Goal: Book appointment/travel/reservation

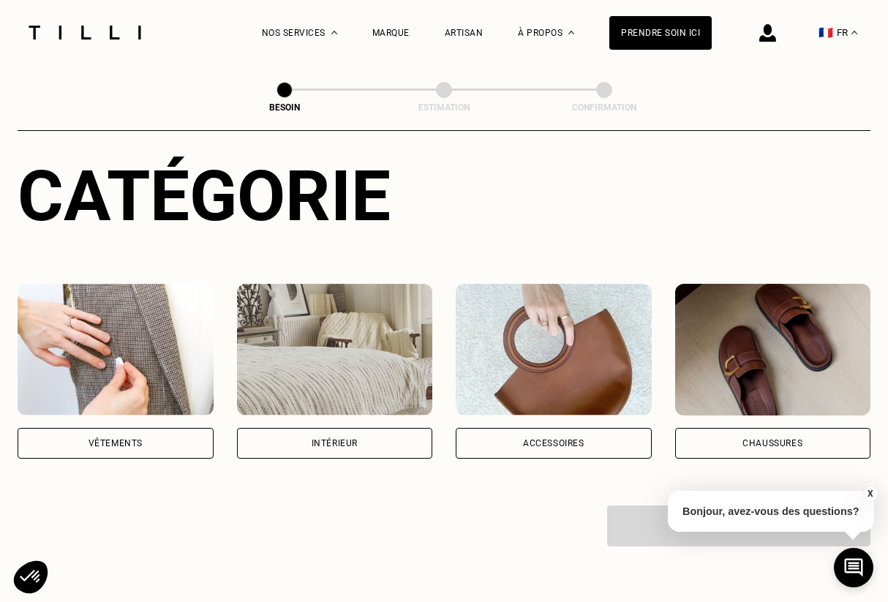
scroll to position [155, 0]
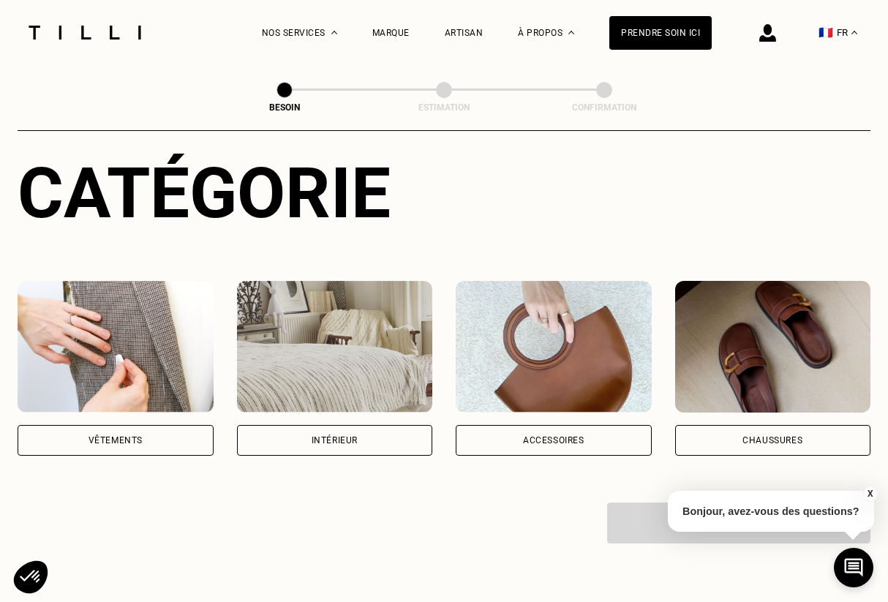
click at [287, 425] on div "Intérieur" at bounding box center [335, 440] width 196 height 31
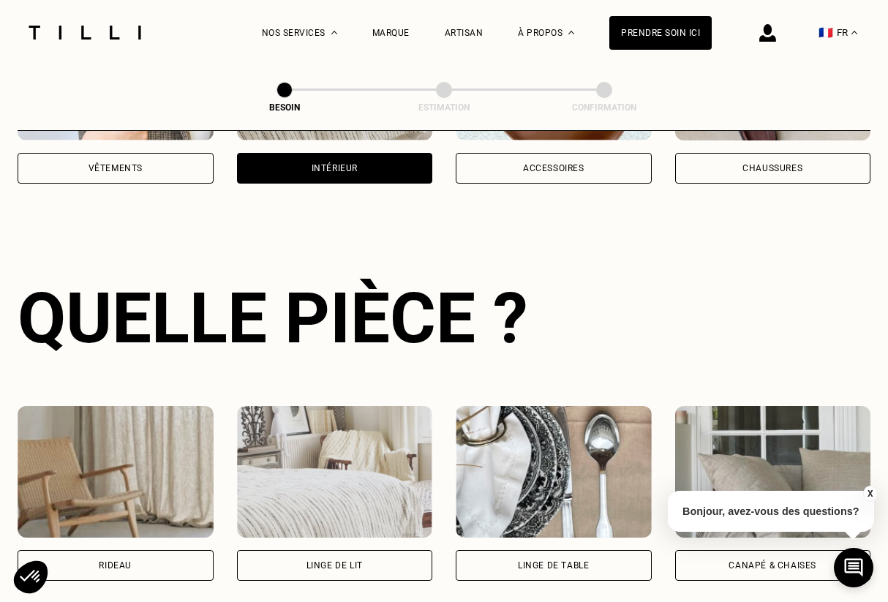
scroll to position [476, 0]
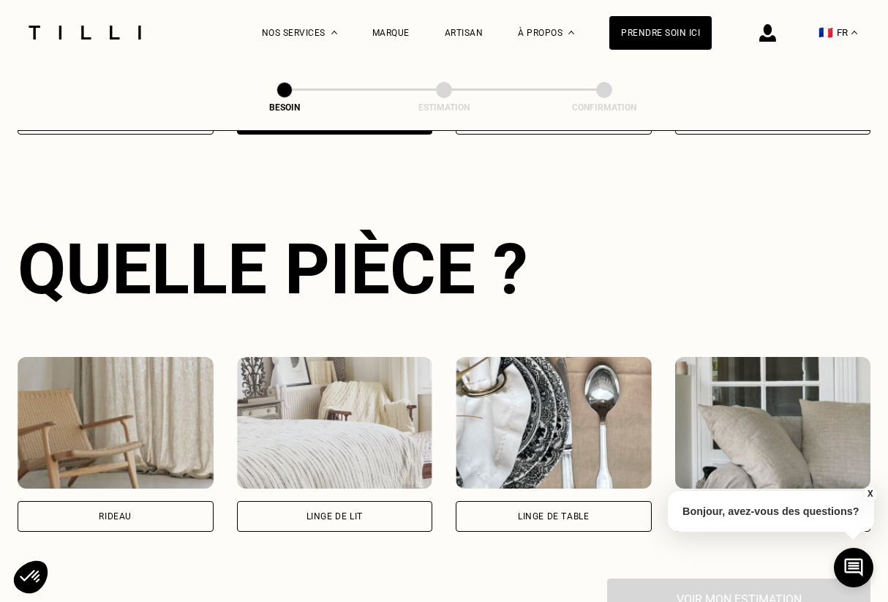
click at [146, 501] on div "Rideau" at bounding box center [116, 516] width 196 height 31
select select "FR"
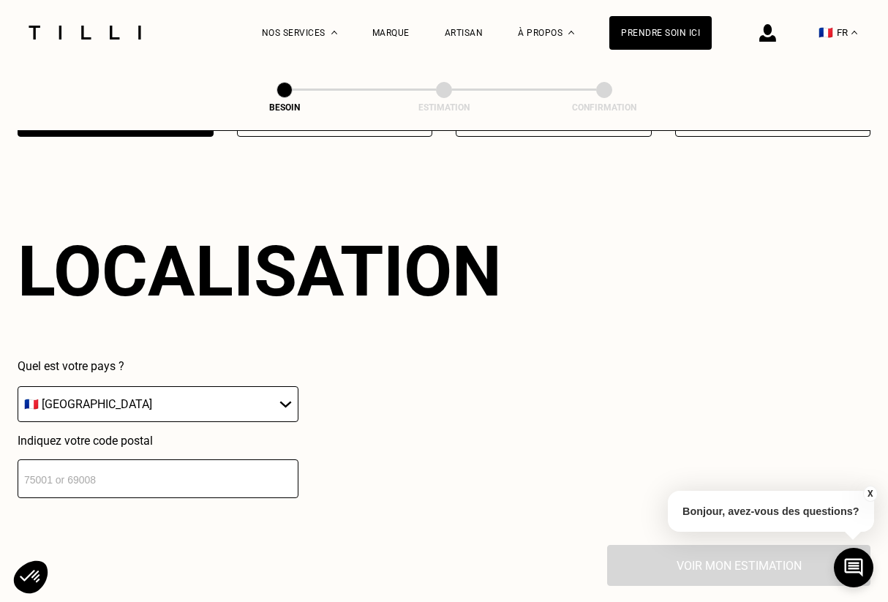
scroll to position [874, 0]
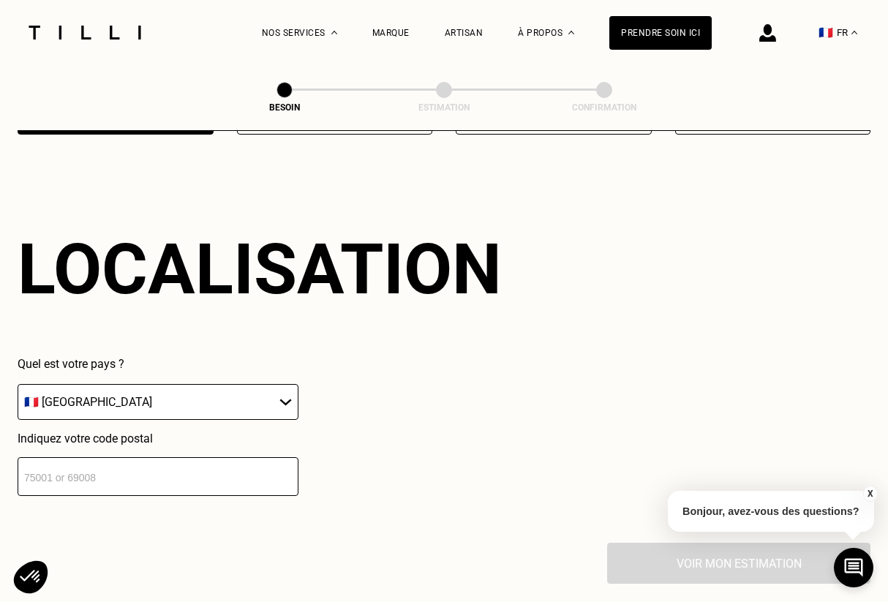
click at [205, 468] on input "number" at bounding box center [158, 476] width 281 height 39
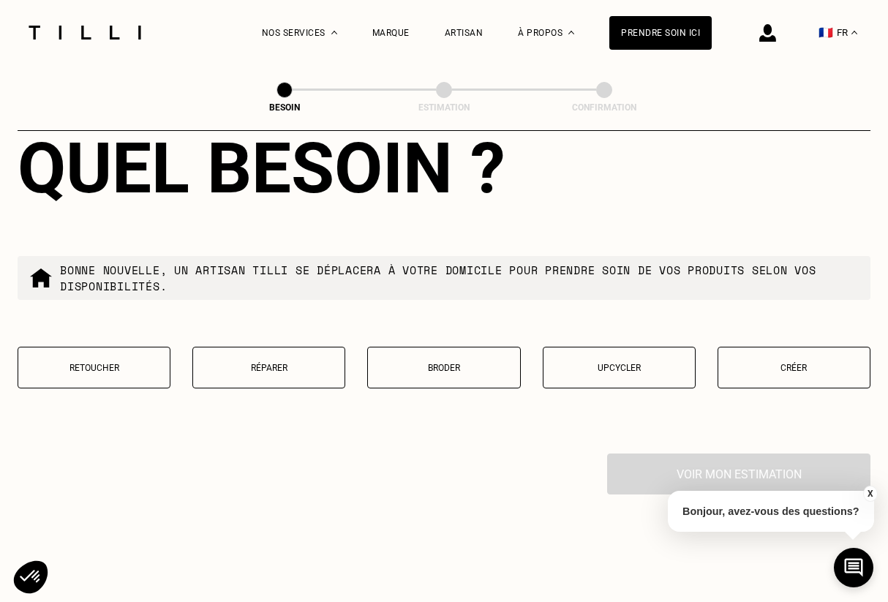
scroll to position [1336, 0]
type input "75008"
click at [124, 363] on p "Retoucher" at bounding box center [94, 368] width 137 height 10
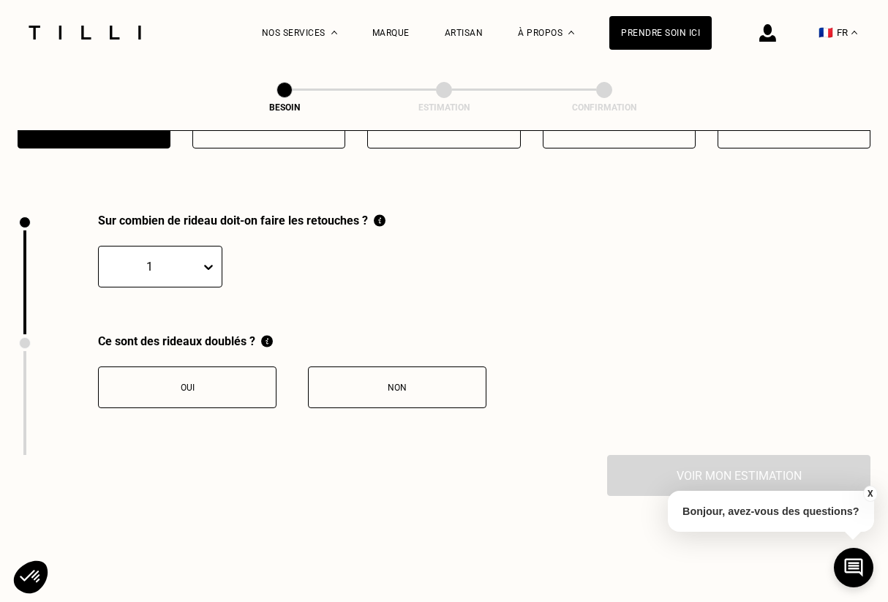
scroll to position [1613, 0]
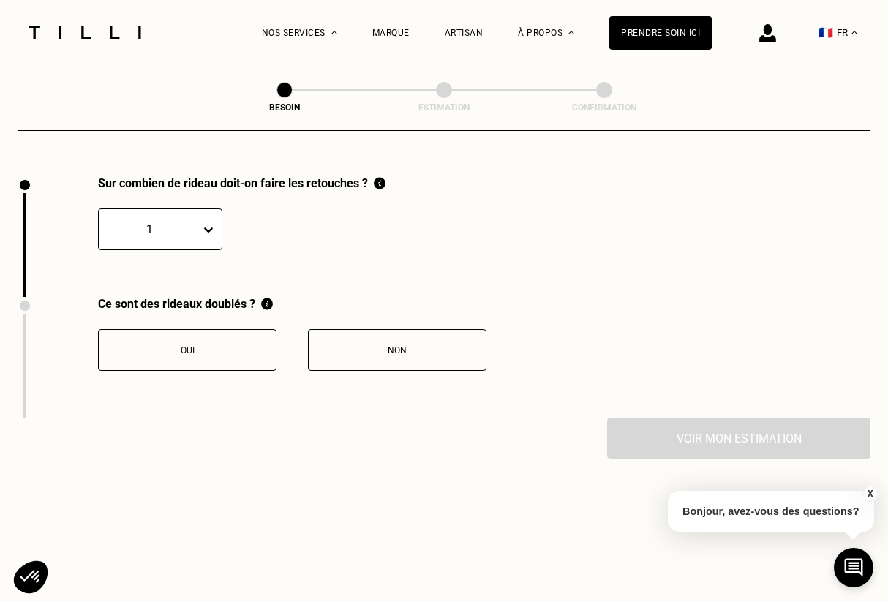
click at [364, 329] on button "Non" at bounding box center [397, 350] width 179 height 42
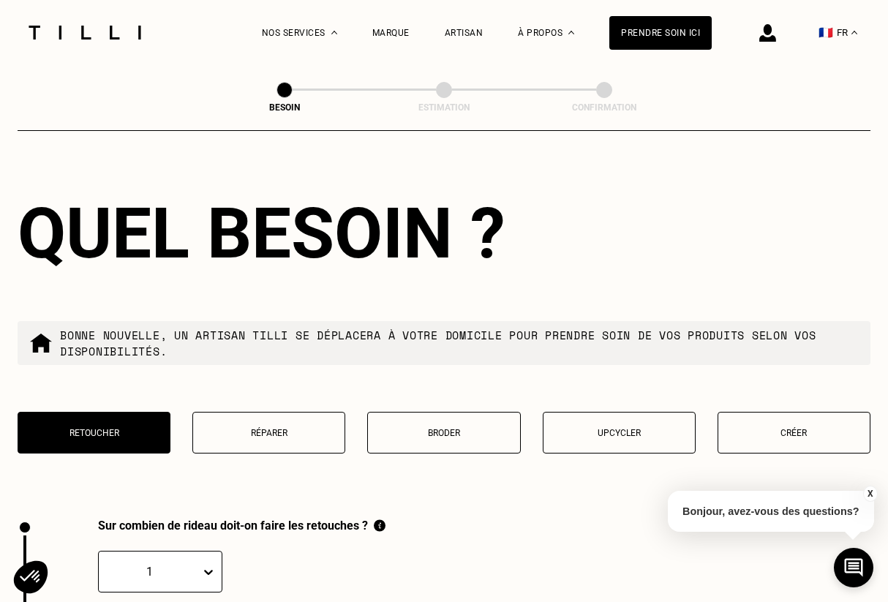
scroll to position [1269, 0]
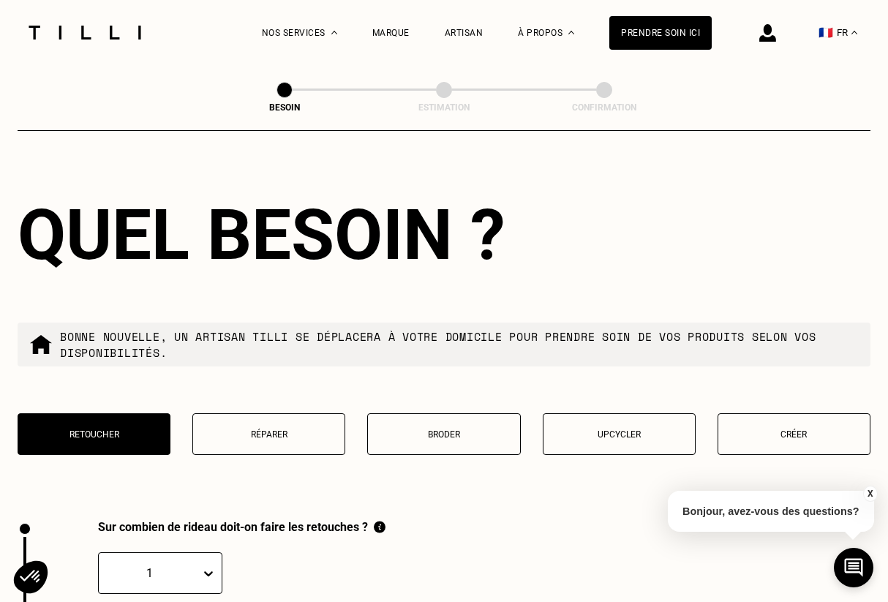
click at [787, 430] on p "Créer" at bounding box center [794, 435] width 137 height 10
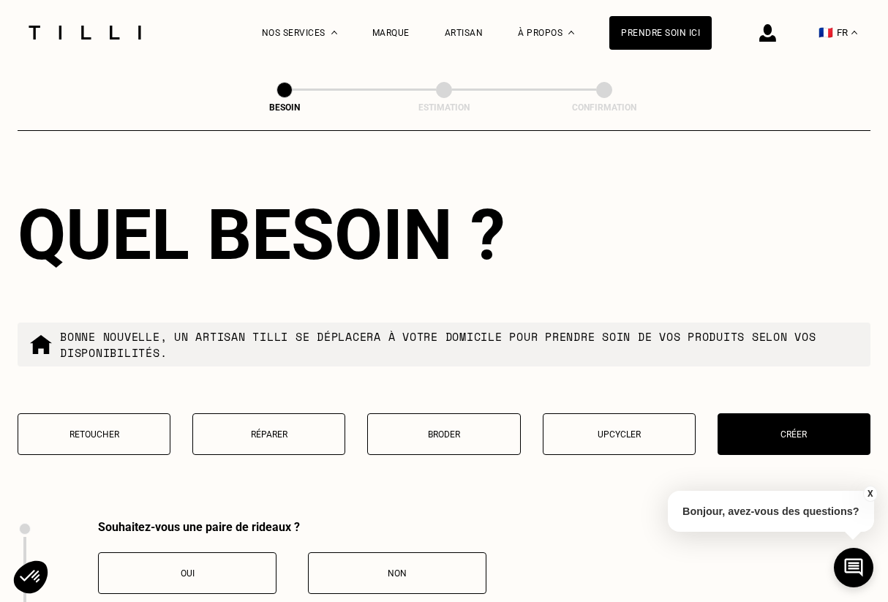
scroll to position [1613, 0]
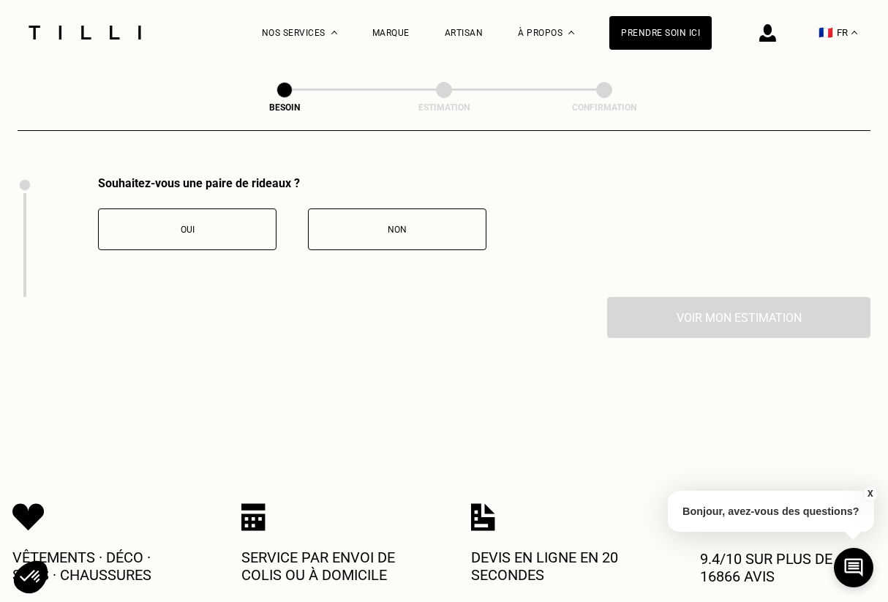
click at [361, 223] on button "Non" at bounding box center [397, 230] width 179 height 42
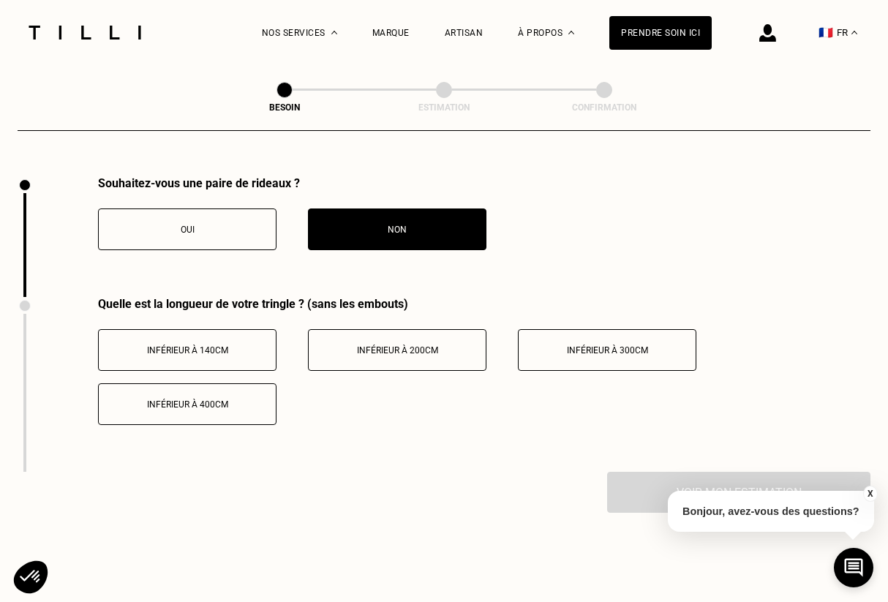
click at [259, 329] on button "Inférieur à 140cm" at bounding box center [187, 350] width 179 height 42
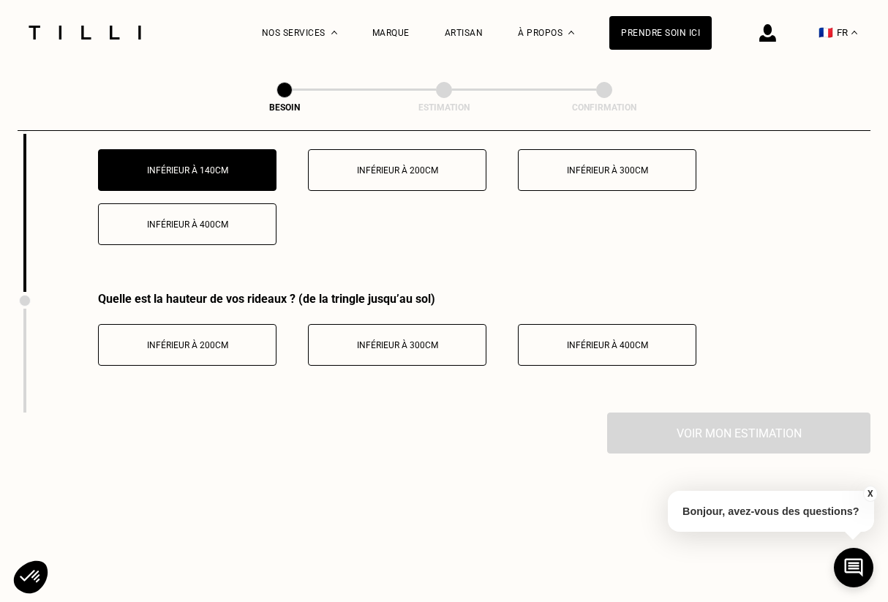
scroll to position [1795, 0]
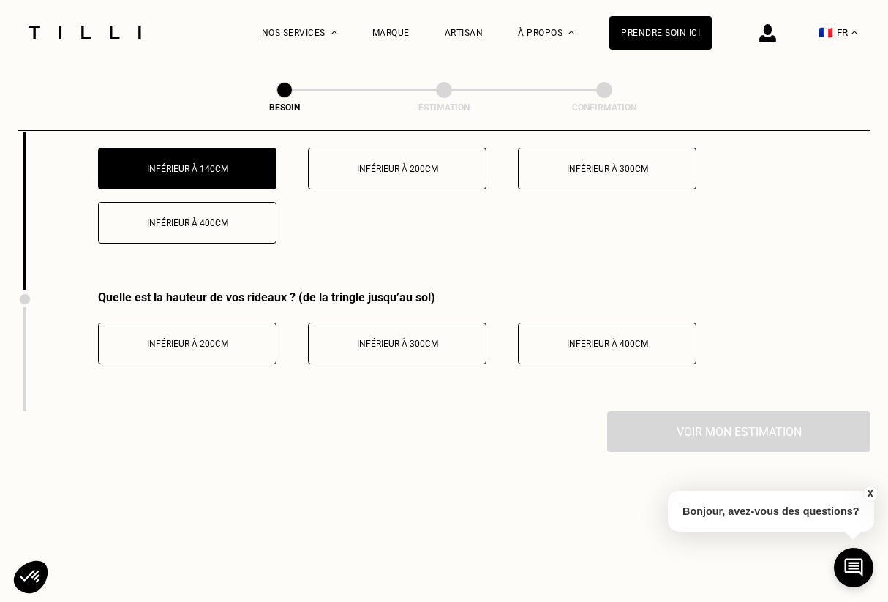
click at [361, 348] on button "Inférieur à 300cm" at bounding box center [397, 344] width 179 height 42
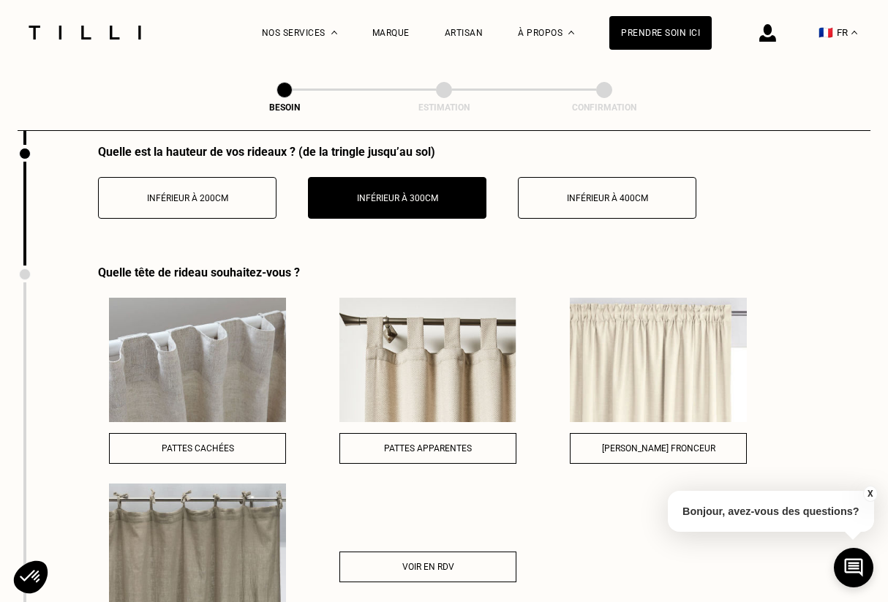
scroll to position [1940, 0]
click at [702, 434] on button "[PERSON_NAME] fronceur" at bounding box center [658, 449] width 177 height 31
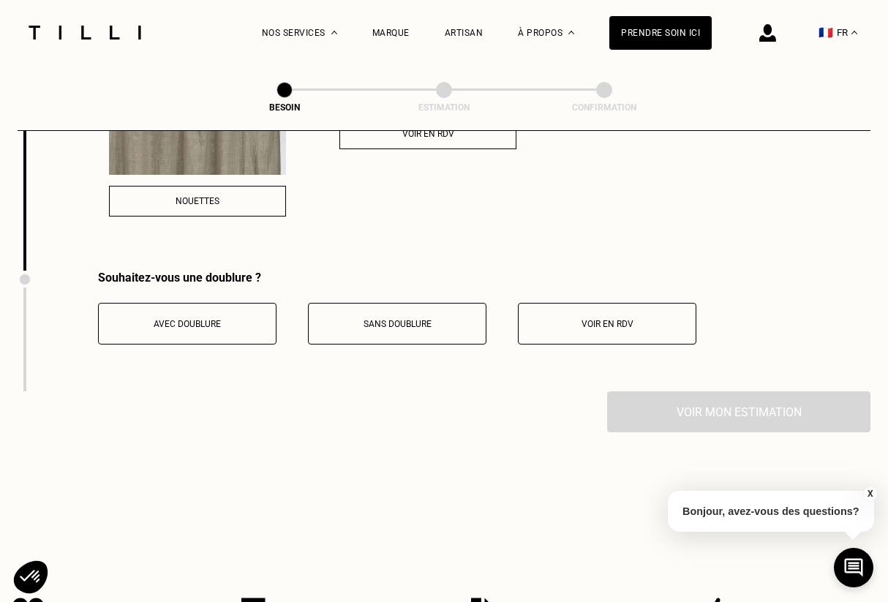
scroll to position [2374, 0]
click at [244, 318] on button "Avec doublure" at bounding box center [187, 323] width 179 height 42
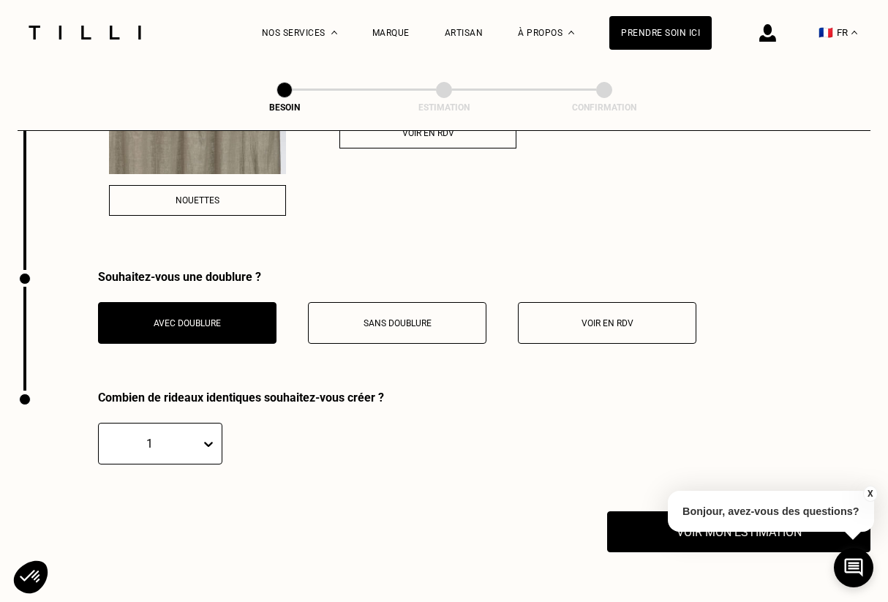
click at [851, 525] on p "Bonjour, avez-vous des questions?" at bounding box center [771, 511] width 206 height 41
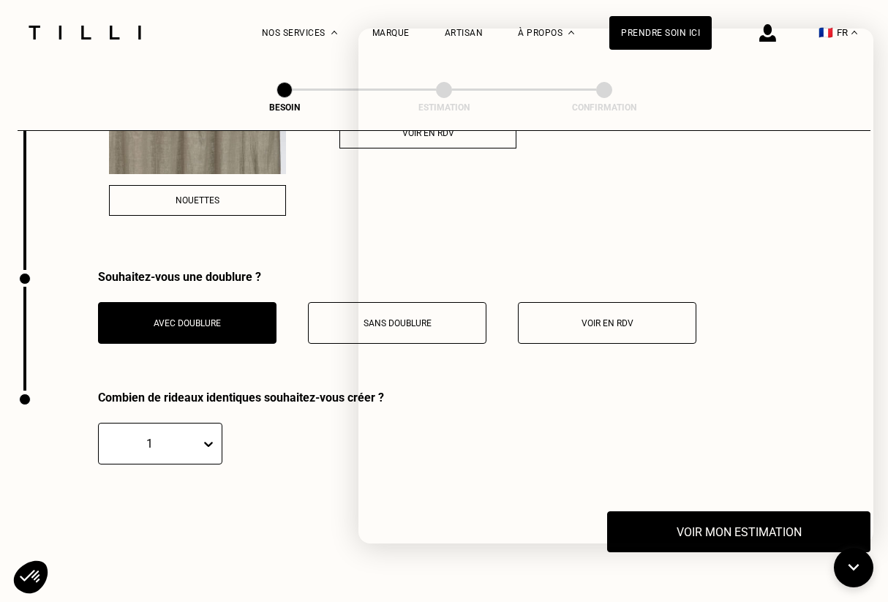
click at [292, 245] on div "Quelle tête de rideau souhaitez-vous ? Pattes cachées Pattes apparentes Galon f…" at bounding box center [444, 51] width 853 height 438
click at [283, 444] on div "1" at bounding box center [241, 444] width 286 height 42
click at [850, 564] on icon at bounding box center [854, 568] width 24 height 39
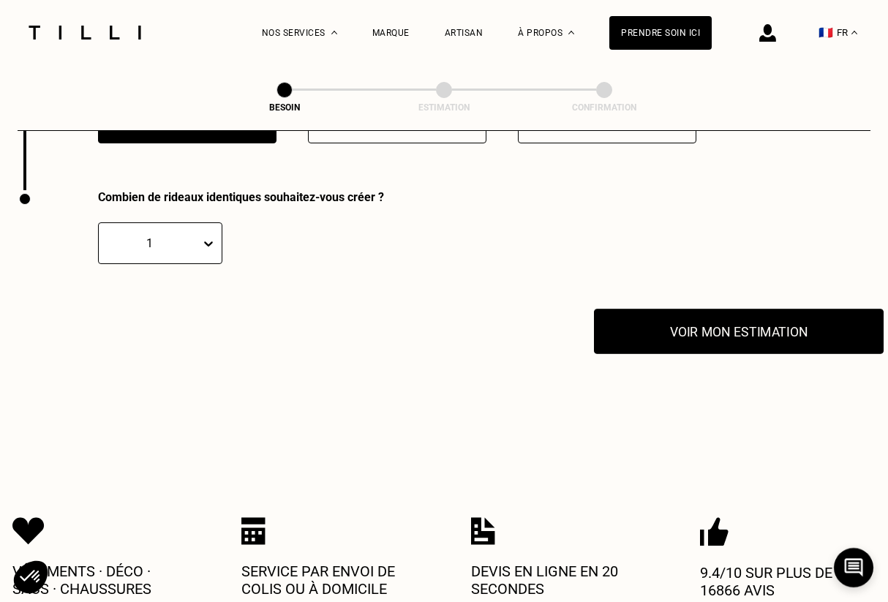
scroll to position [2580, 0]
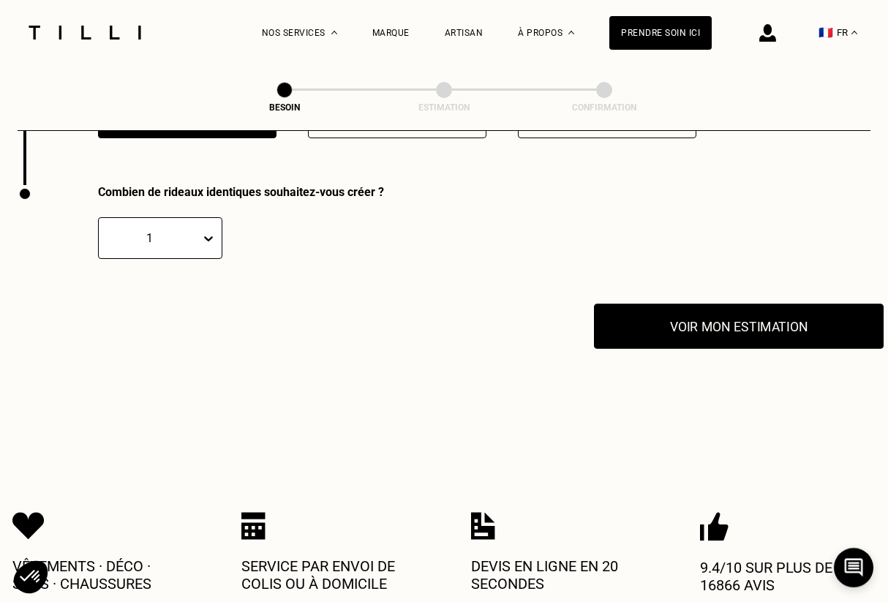
click at [731, 315] on button "Voir mon estimation" at bounding box center [739, 326] width 290 height 45
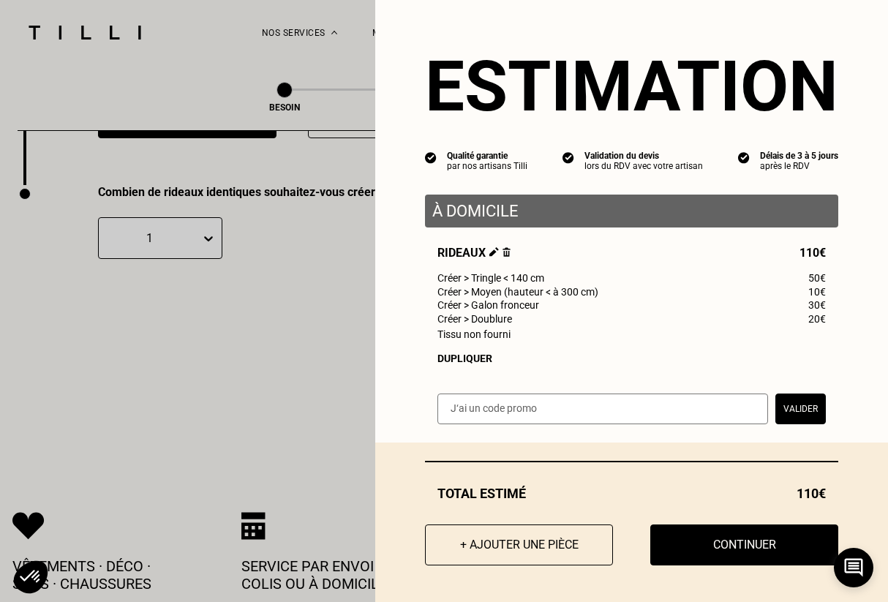
scroll to position [1, 0]
